Goal: Task Accomplishment & Management: Use online tool/utility

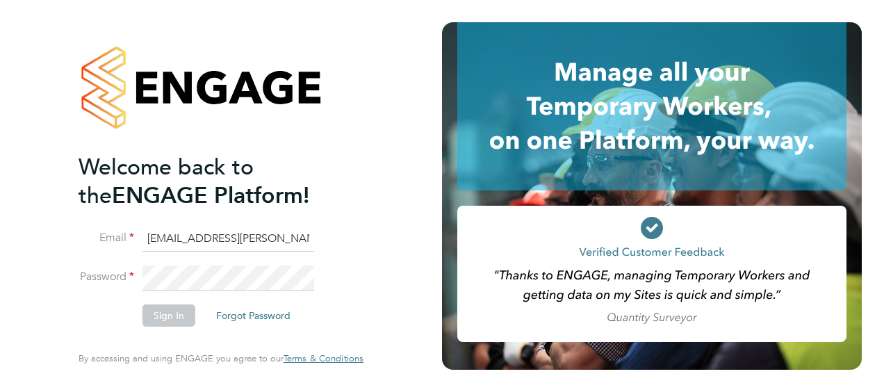
type input "luke.gerber1@hays.com"
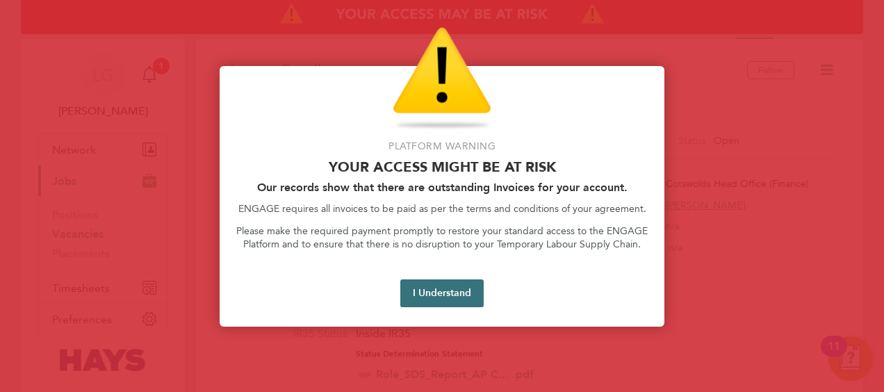
click at [453, 293] on button "I Understand" at bounding box center [442, 294] width 83 height 28
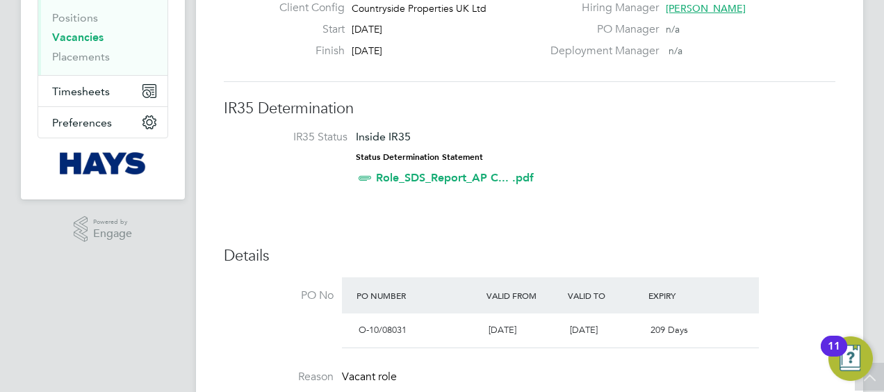
scroll to position [278, 0]
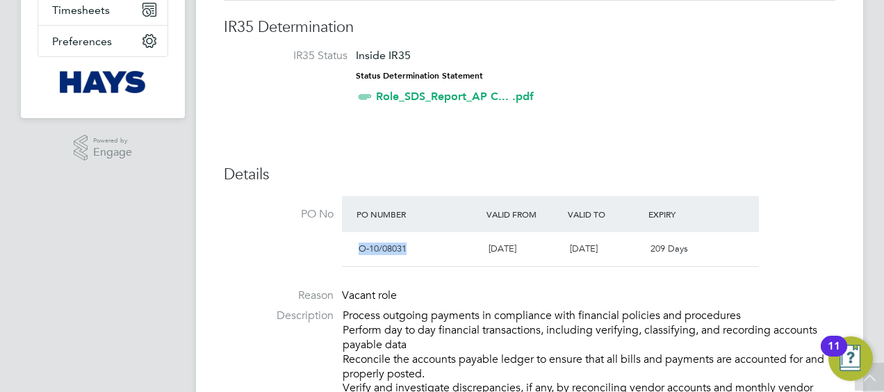
drag, startPoint x: 362, startPoint y: 249, endPoint x: 409, endPoint y: 245, distance: 47.5
click at [409, 245] on div "O-10/08031" at bounding box center [418, 249] width 130 height 23
copy span "O-10/08031"
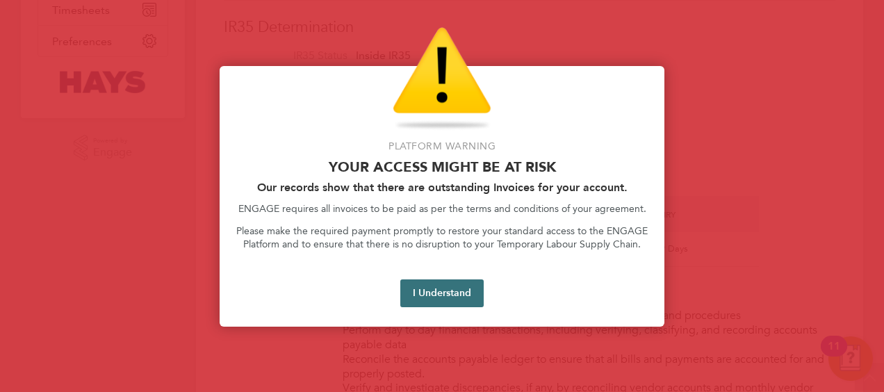
click at [452, 288] on button "I Understand" at bounding box center [442, 294] width 83 height 28
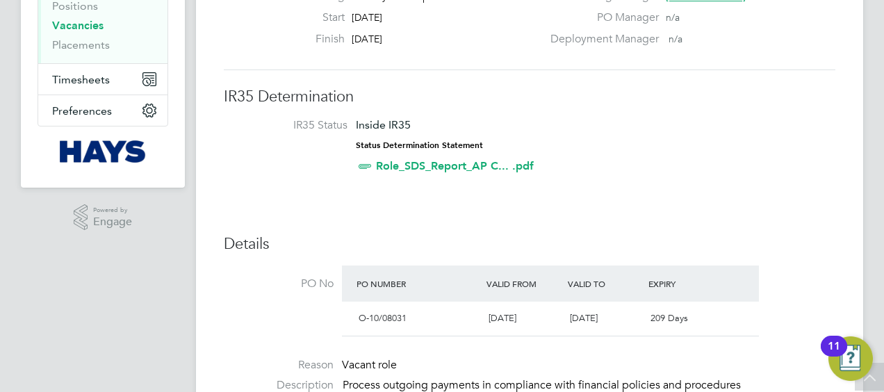
click at [658, 168] on li "IR35 Status Inside IR35 Status Determination Statement Role_SDS_Report_AP C... …" at bounding box center [530, 148] width 584 height 60
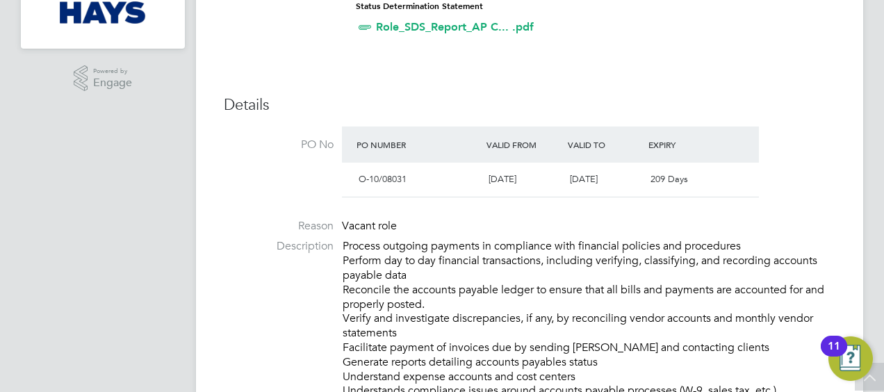
scroll to position [0, 0]
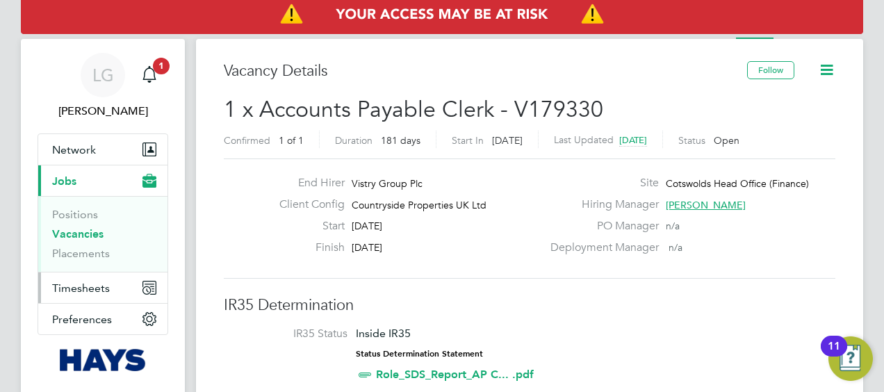
click at [88, 282] on span "Timesheets" at bounding box center [81, 288] width 58 height 13
click at [96, 291] on span "Timesheets" at bounding box center [81, 288] width 58 height 13
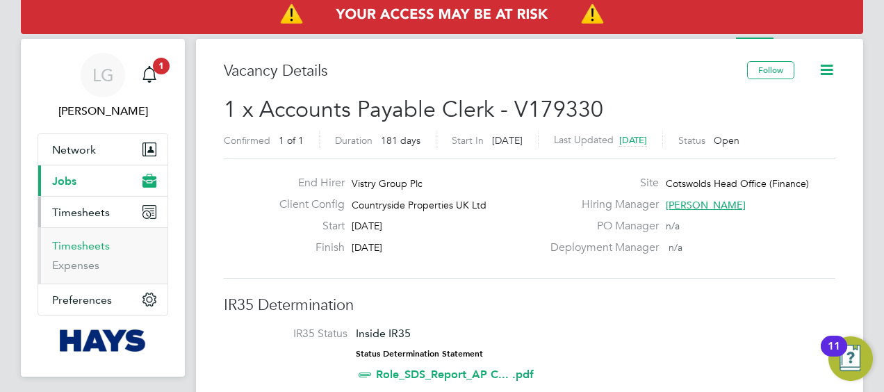
click at [93, 245] on link "Timesheets" at bounding box center [81, 245] width 58 height 13
